Goal: Task Accomplishment & Management: Use online tool/utility

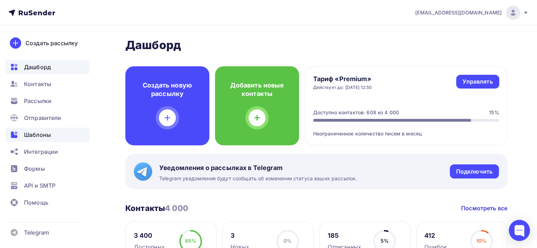
click at [44, 132] on span "Шаблоны" at bounding box center [37, 135] width 27 height 8
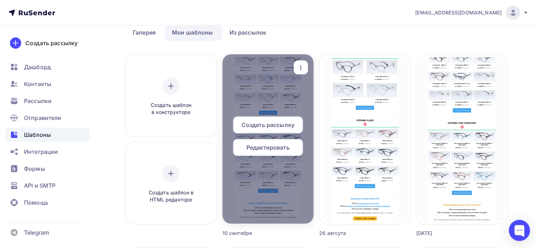
scroll to position [35, 0]
click at [270, 146] on span "Редактировать" at bounding box center [267, 147] width 43 height 8
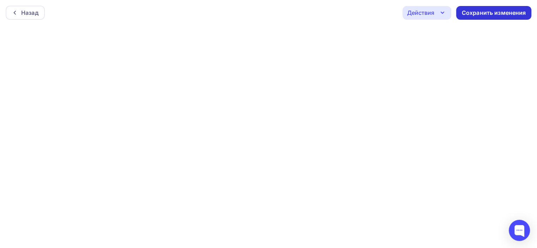
click at [498, 13] on div "Сохранить изменения" at bounding box center [493, 13] width 64 height 8
